Goal: Task Accomplishment & Management: Manage account settings

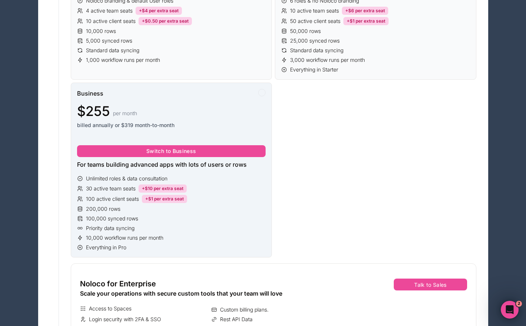
scroll to position [412, 0]
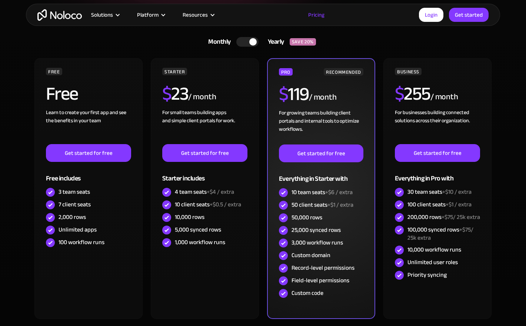
scroll to position [166, 0]
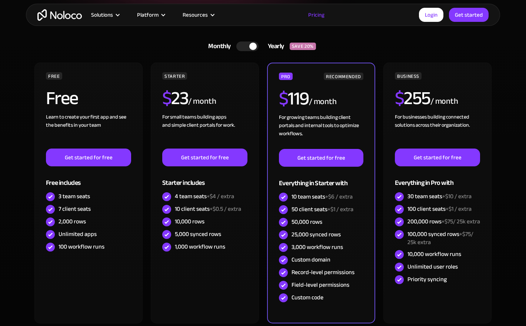
click at [254, 45] on div at bounding box center [252, 46] width 7 height 7
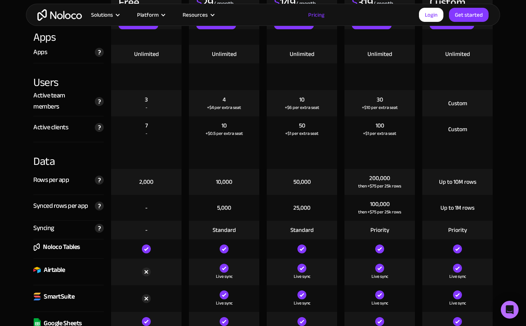
scroll to position [887, 0]
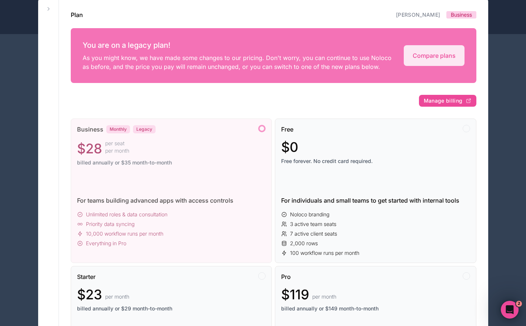
scroll to position [48, 0]
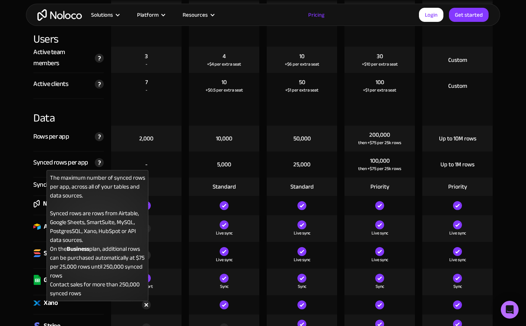
scroll to position [925, 0]
